Goal: Information Seeking & Learning: Learn about a topic

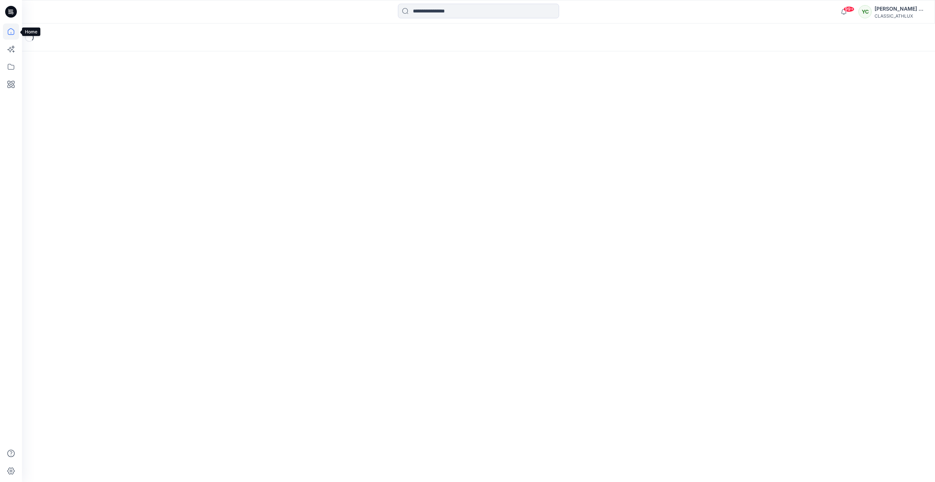
click at [10, 31] on icon at bounding box center [11, 31] width 16 height 16
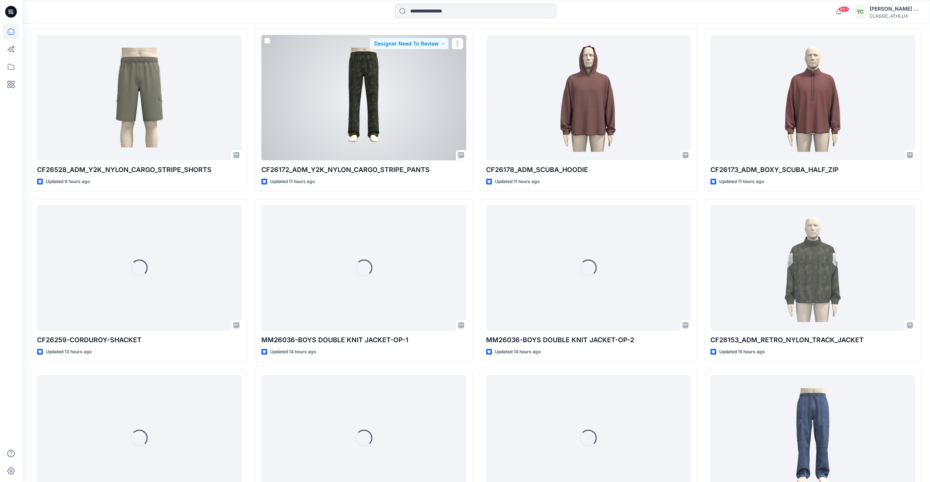
scroll to position [586, 0]
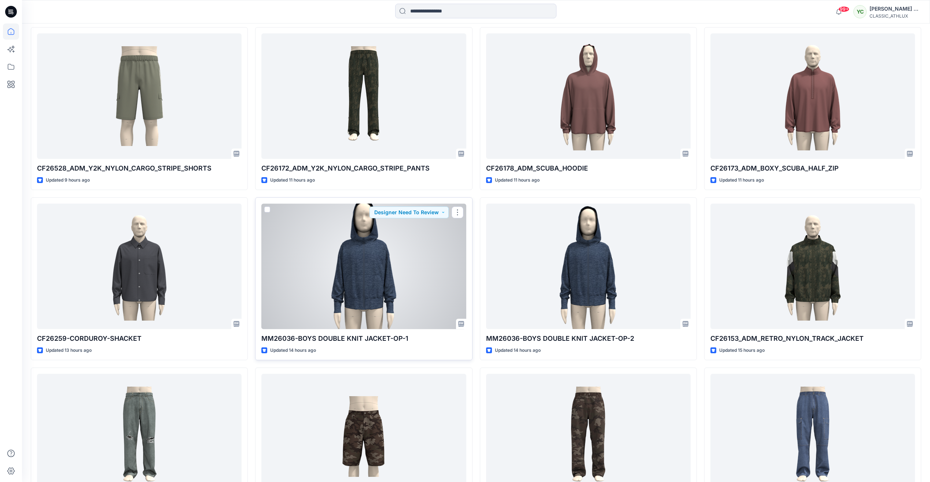
click at [434, 259] on div at bounding box center [363, 265] width 205 height 125
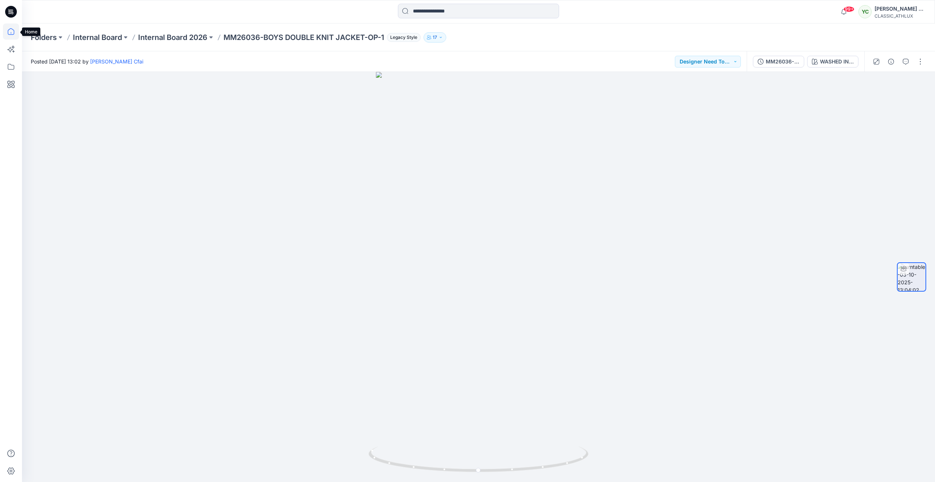
click at [13, 35] on icon at bounding box center [11, 31] width 16 height 16
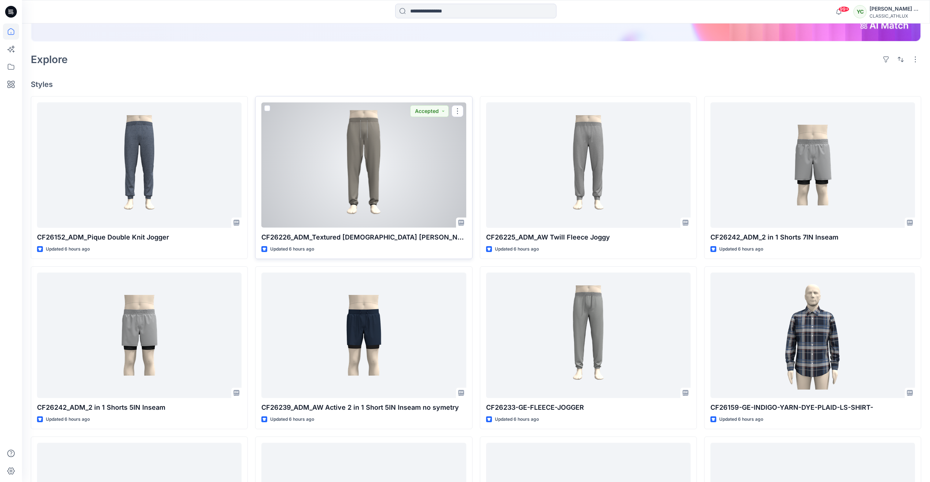
scroll to position [183, 0]
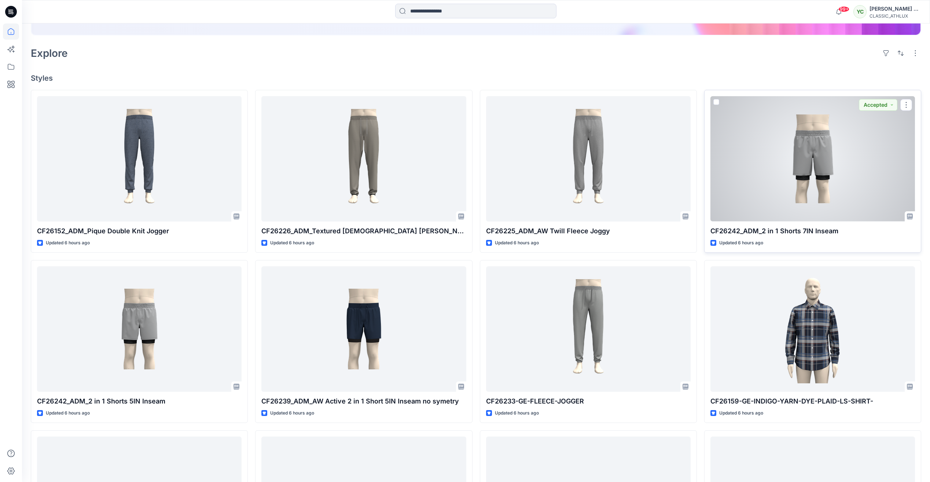
click at [841, 177] on div at bounding box center [812, 158] width 205 height 125
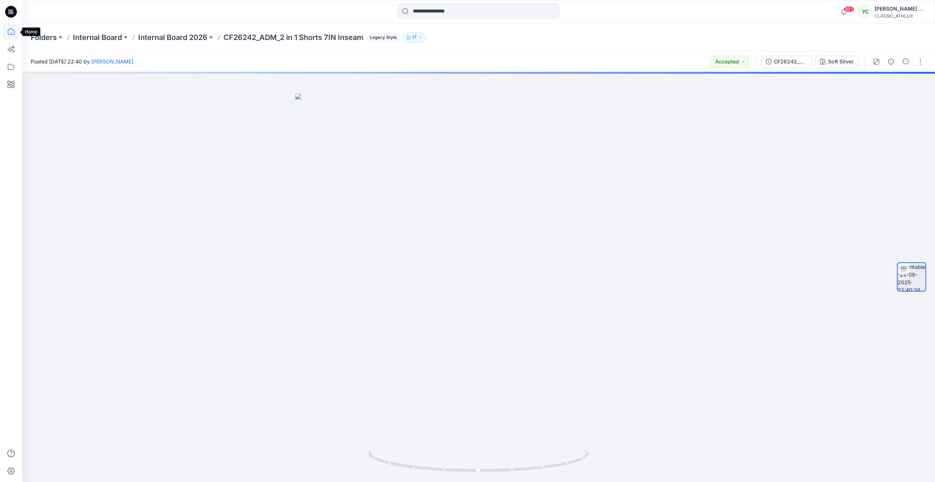
click at [12, 32] on icon at bounding box center [11, 31] width 16 height 16
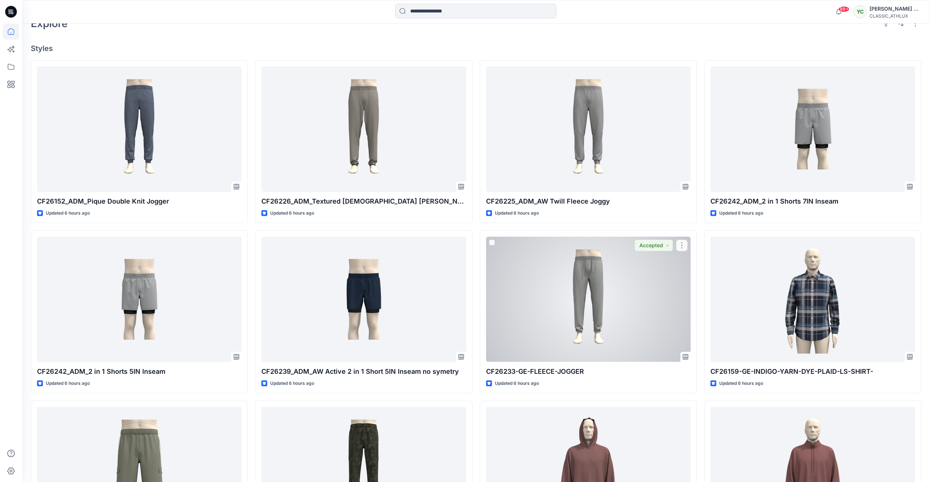
scroll to position [257, 0]
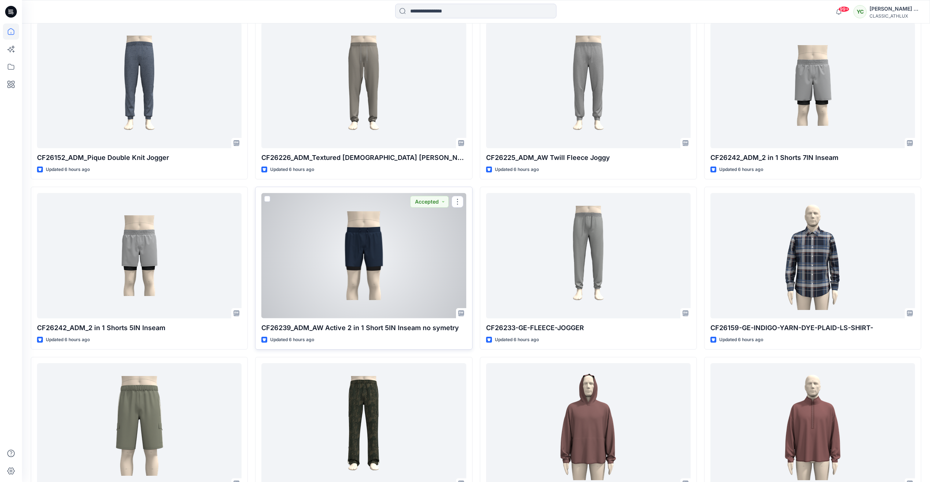
click at [386, 275] on div at bounding box center [363, 255] width 205 height 125
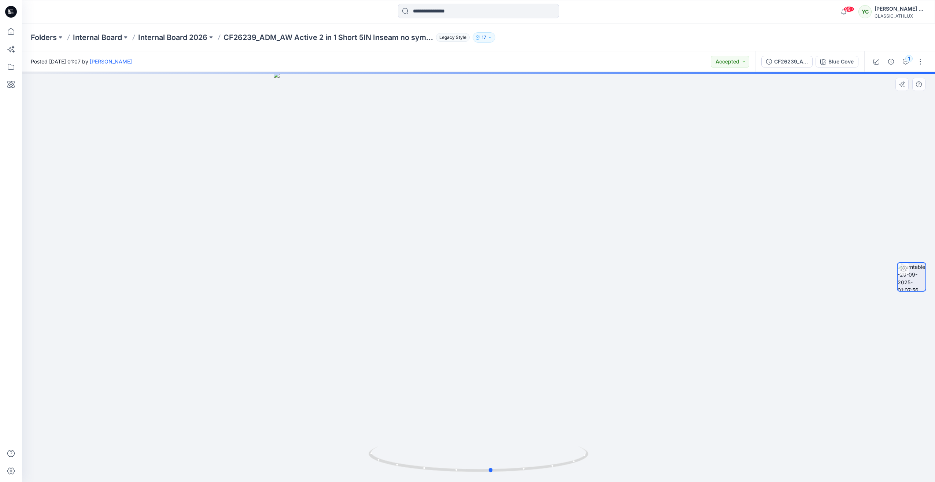
drag, startPoint x: 480, startPoint y: 473, endPoint x: 713, endPoint y: 463, distance: 233.0
click at [713, 463] on div at bounding box center [478, 277] width 913 height 410
click at [9, 31] on icon at bounding box center [11, 31] width 16 height 16
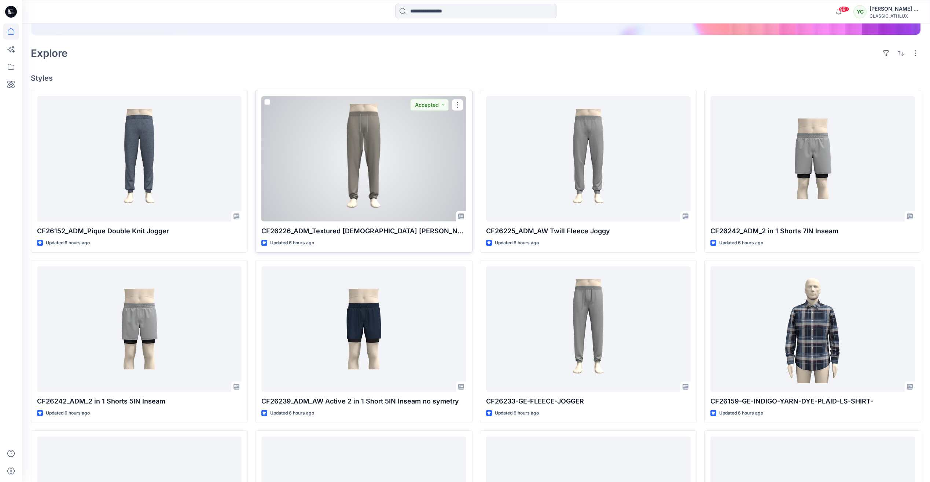
scroll to position [293, 0]
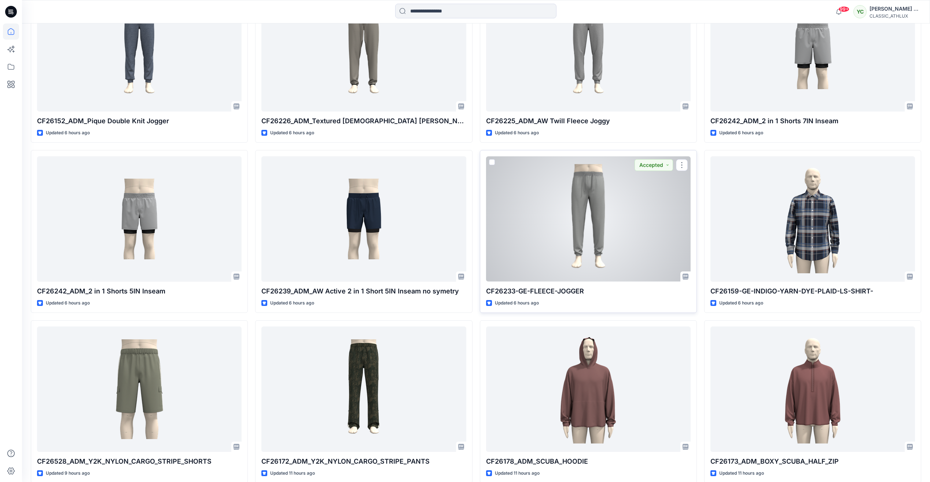
click at [629, 270] on div at bounding box center [588, 218] width 205 height 125
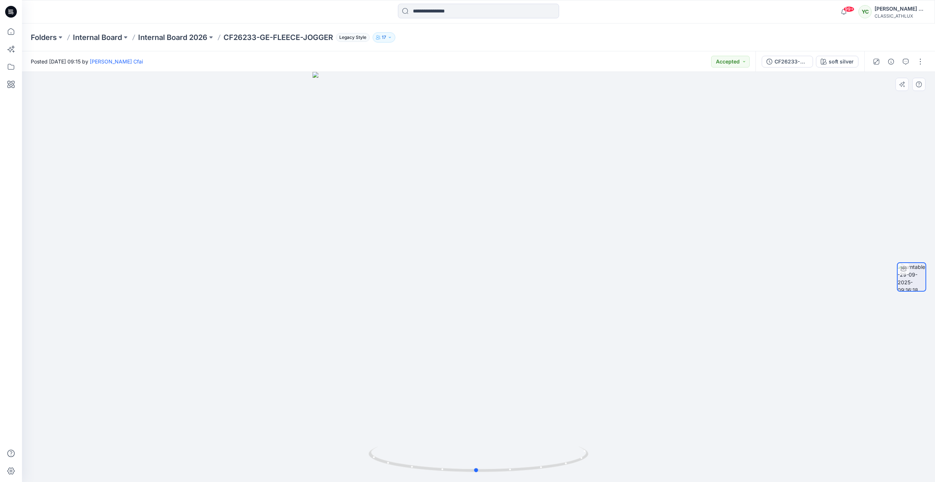
drag, startPoint x: 484, startPoint y: 471, endPoint x: 702, endPoint y: 472, distance: 217.7
click at [702, 472] on div at bounding box center [478, 277] width 913 height 410
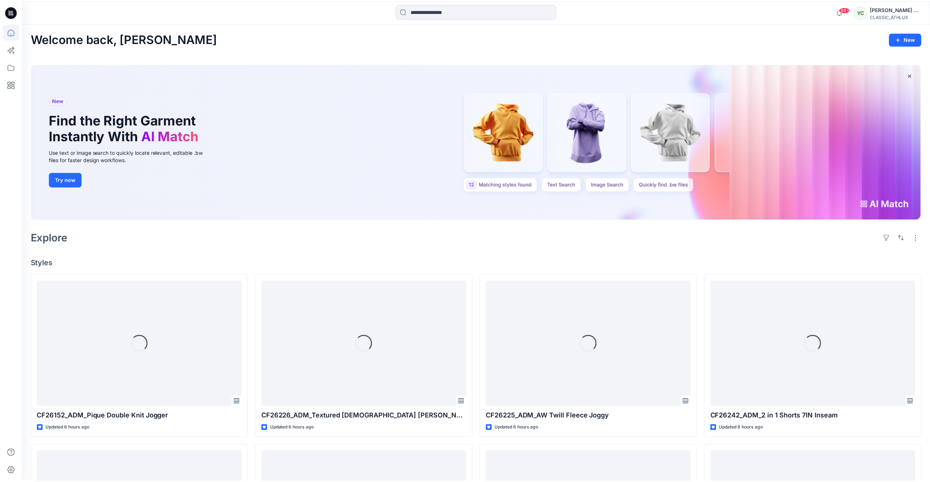
scroll to position [293, 0]
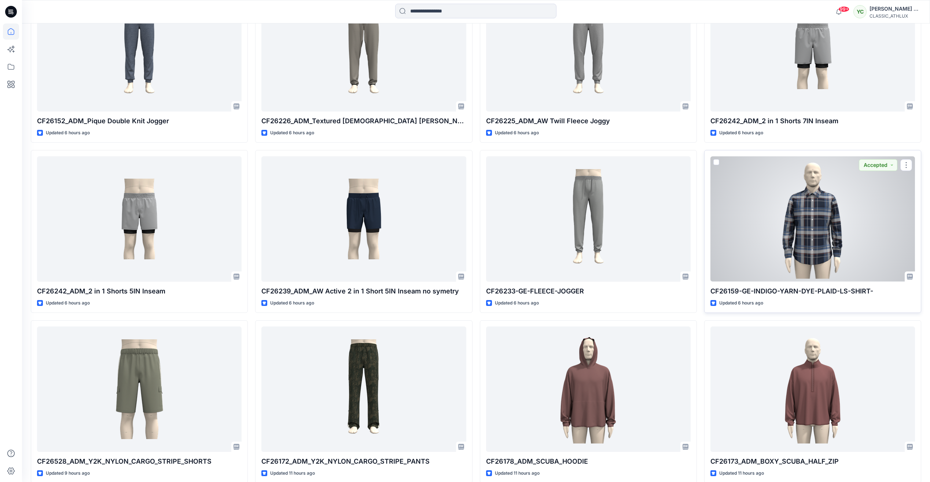
click at [789, 204] on div at bounding box center [812, 218] width 205 height 125
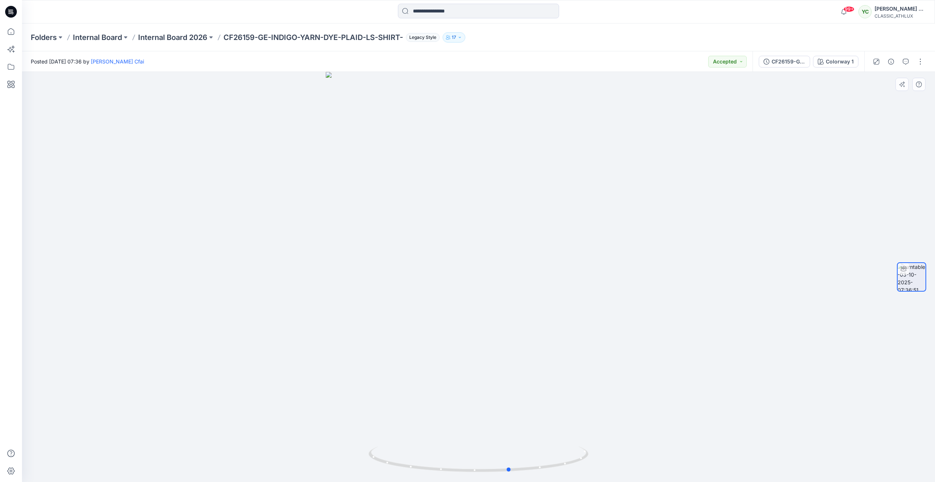
drag, startPoint x: 481, startPoint y: 471, endPoint x: 292, endPoint y: 429, distance: 192.9
click at [292, 429] on div at bounding box center [478, 277] width 913 height 410
drag, startPoint x: 510, startPoint y: 471, endPoint x: 260, endPoint y: 440, distance: 251.9
click at [260, 440] on div at bounding box center [478, 277] width 913 height 410
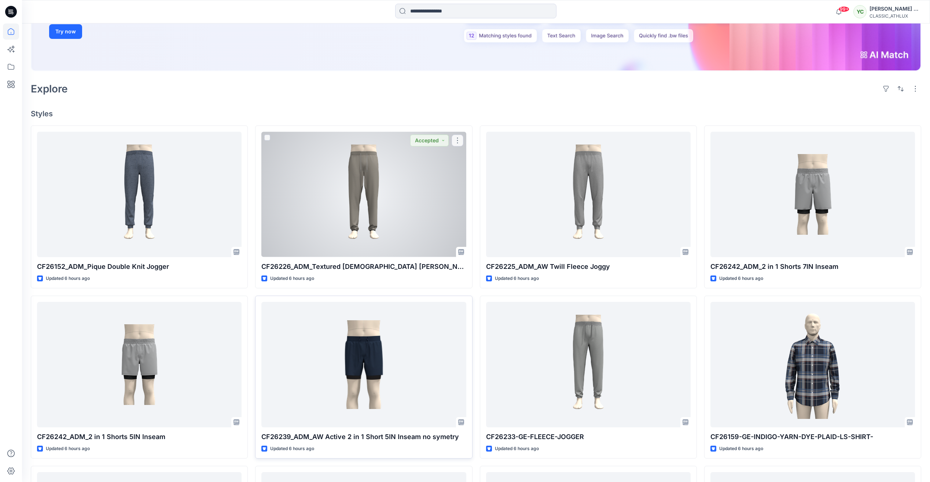
scroll to position [110, 0]
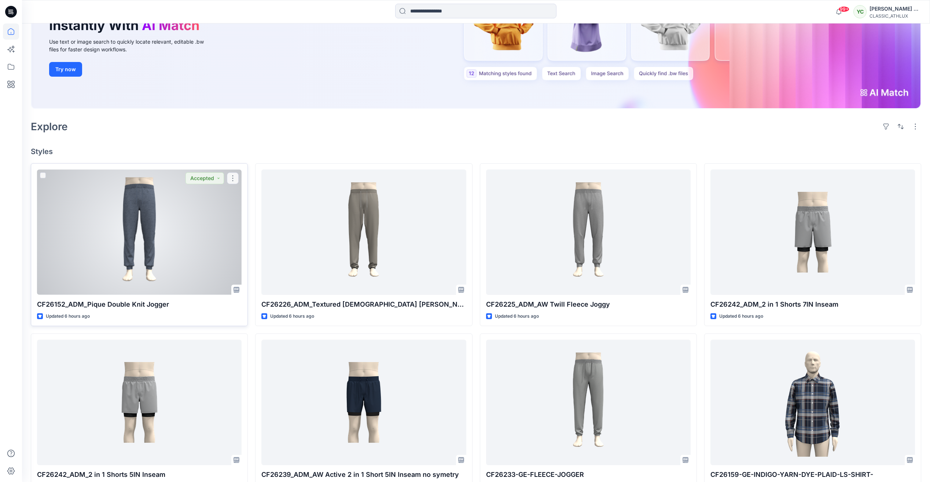
click at [153, 209] on div at bounding box center [139, 231] width 205 height 125
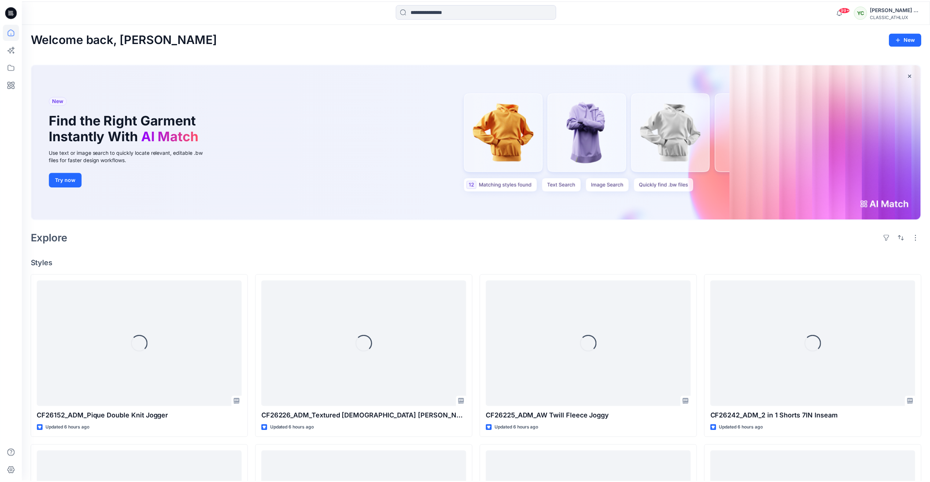
scroll to position [110, 0]
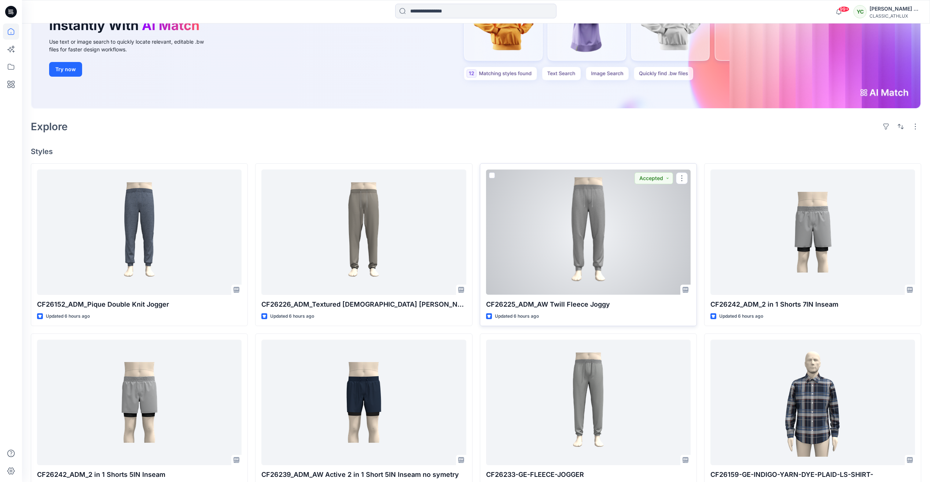
click at [632, 231] on div at bounding box center [588, 231] width 205 height 125
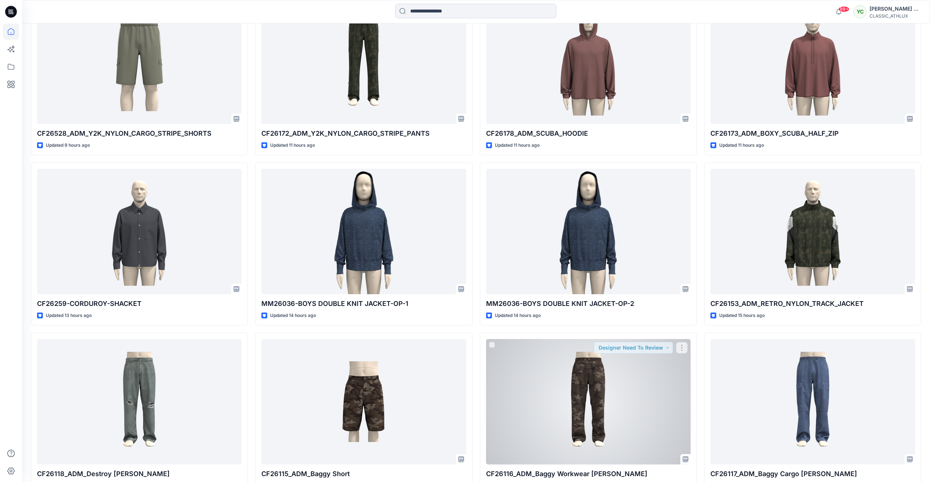
scroll to position [617, 0]
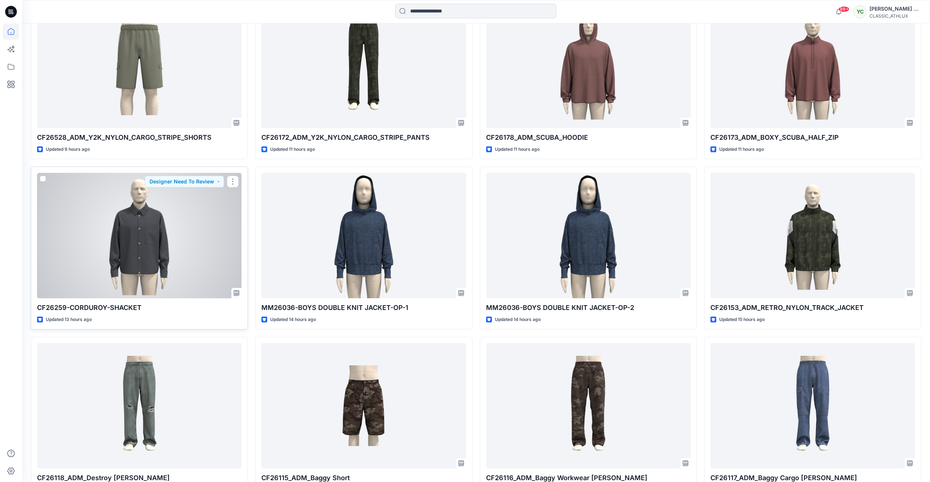
click at [116, 260] on div at bounding box center [139, 235] width 205 height 125
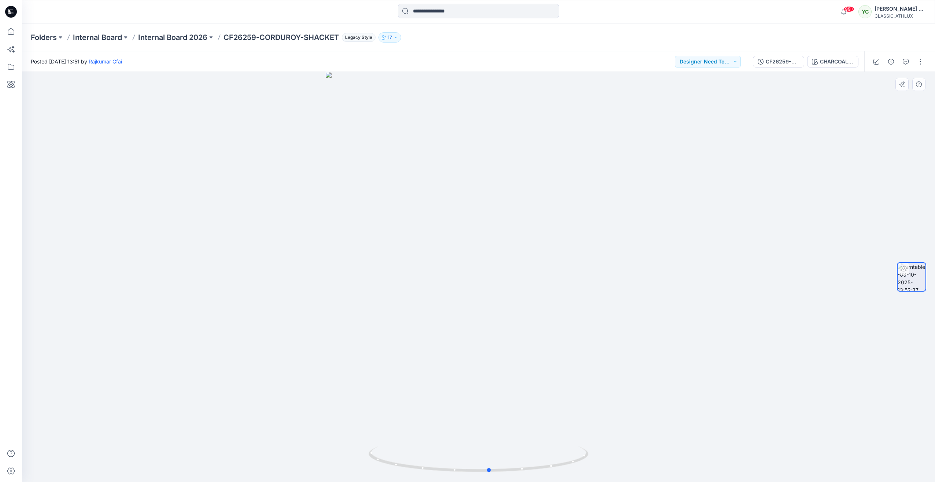
drag, startPoint x: 480, startPoint y: 469, endPoint x: 711, endPoint y: 468, distance: 230.9
click at [711, 468] on div at bounding box center [478, 277] width 913 height 410
click at [838, 63] on div "CHARCOAL SKY" at bounding box center [837, 62] width 34 height 8
